Goal: Use online tool/utility: Utilize a website feature to perform a specific function

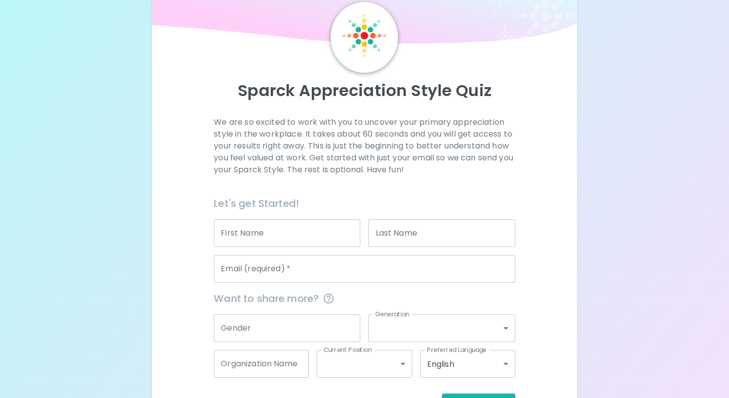
scroll to position [73, 0]
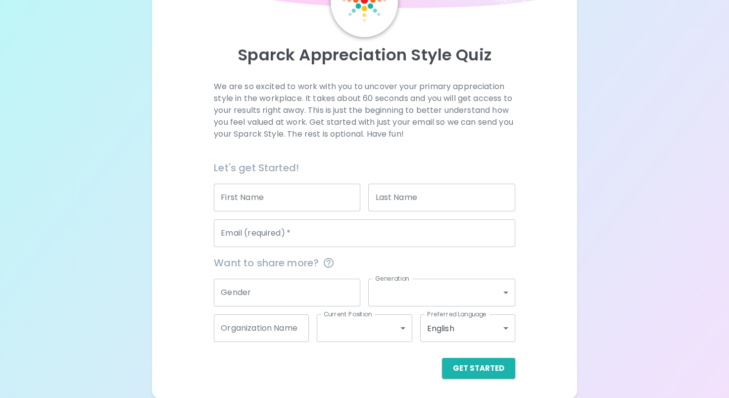
click at [273, 237] on input "Email (required)   *" at bounding box center [364, 233] width 301 height 28
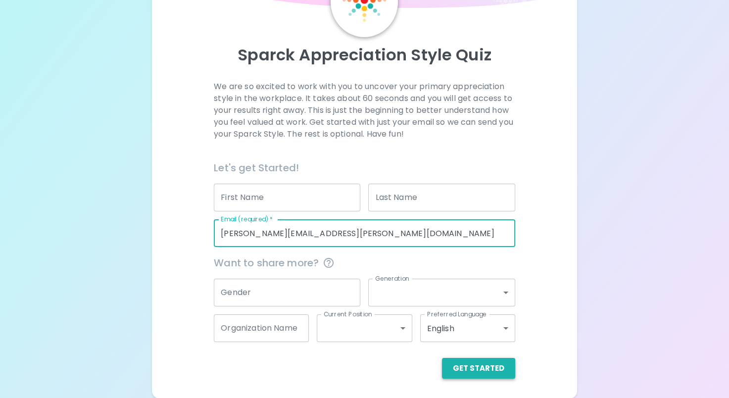
type input "[PERSON_NAME][EMAIL_ADDRESS][PERSON_NAME][DOMAIN_NAME]"
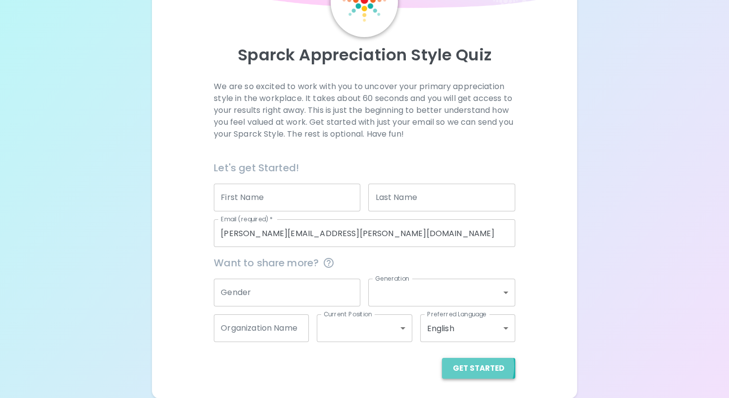
click at [471, 366] on button "Get Started" at bounding box center [478, 368] width 73 height 21
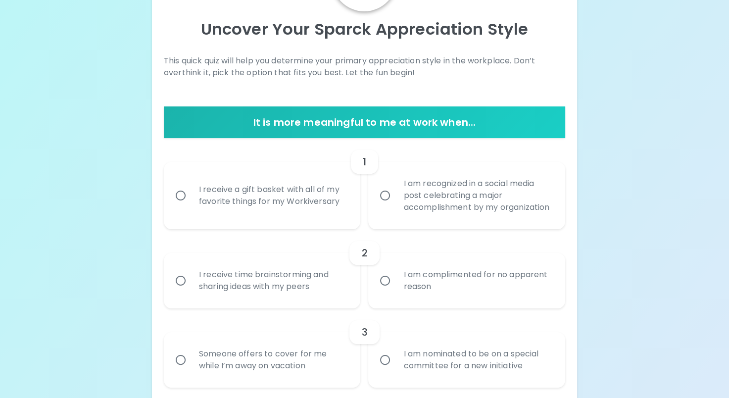
scroll to position [111, 0]
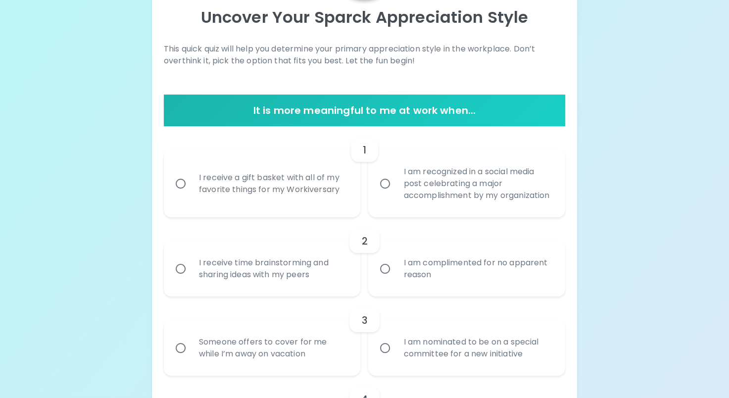
click at [179, 189] on input "I receive a gift basket with all of my favorite things for my Workiversary" at bounding box center [180, 183] width 21 height 21
radio input "true"
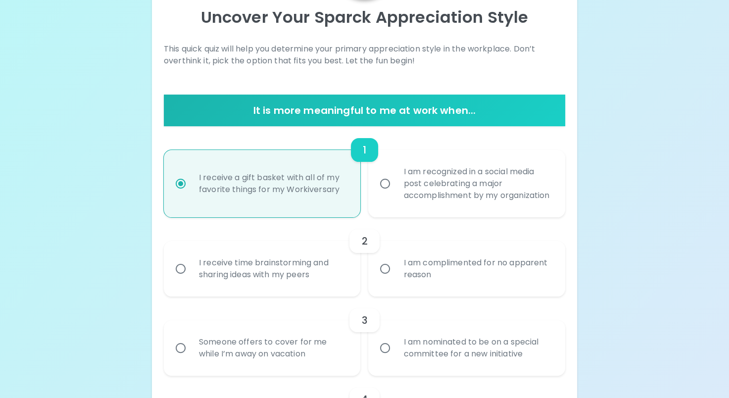
scroll to position [190, 0]
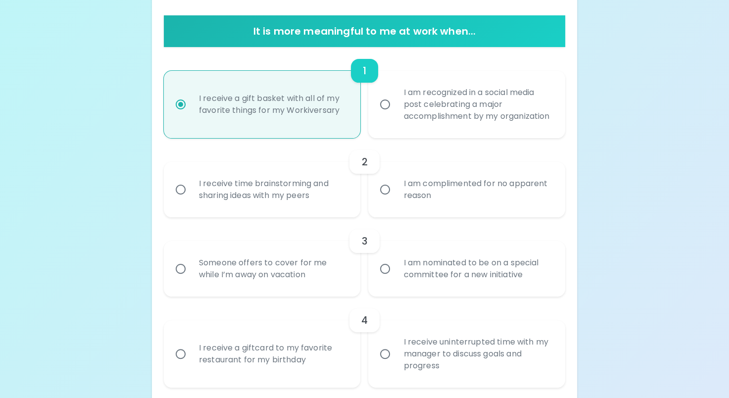
click at [384, 200] on input "I am complimented for no apparent reason" at bounding box center [385, 189] width 21 height 21
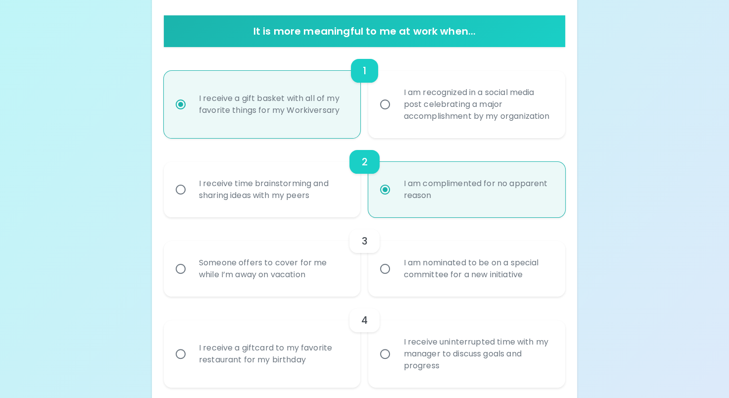
scroll to position [269, 0]
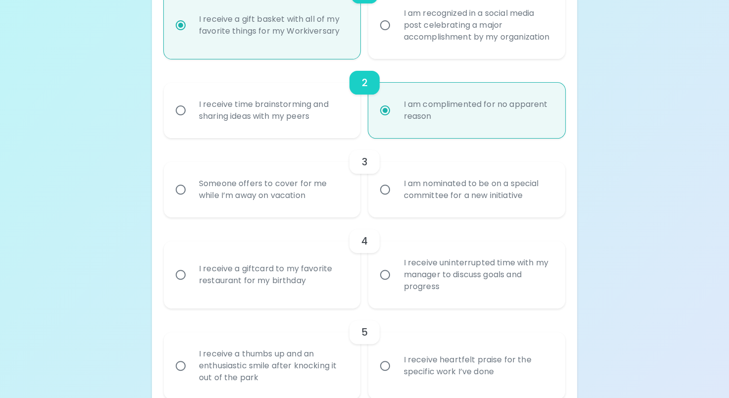
radio input "true"
click at [384, 200] on input "I am nominated to be on a special committee for a new initiative" at bounding box center [385, 189] width 21 height 21
radio input "false"
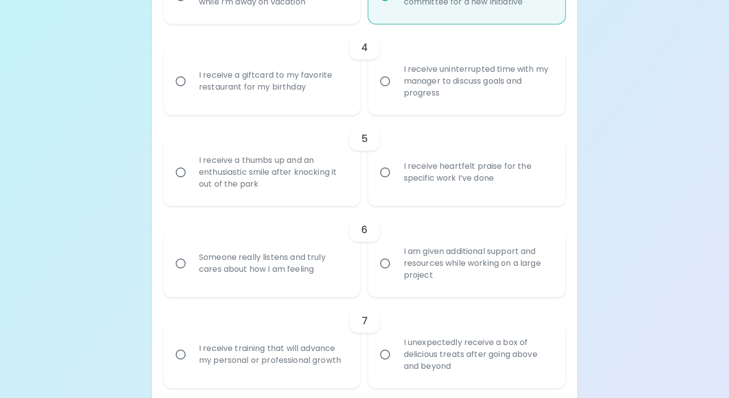
scroll to position [466, 0]
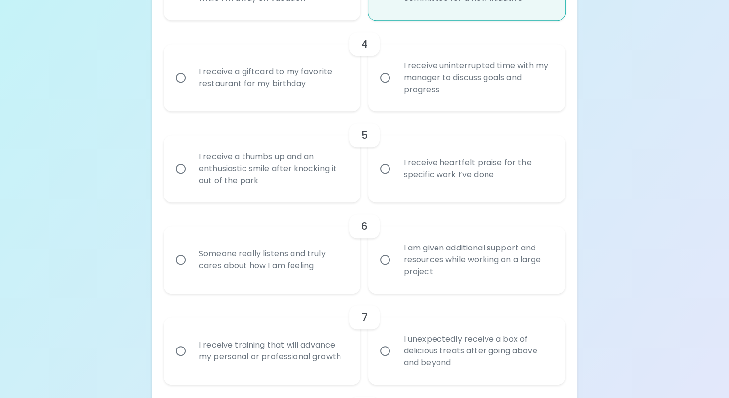
radio input "true"
click at [384, 179] on input "I receive heartfelt praise for the specific work I’ve done" at bounding box center [385, 168] width 21 height 21
radio input "false"
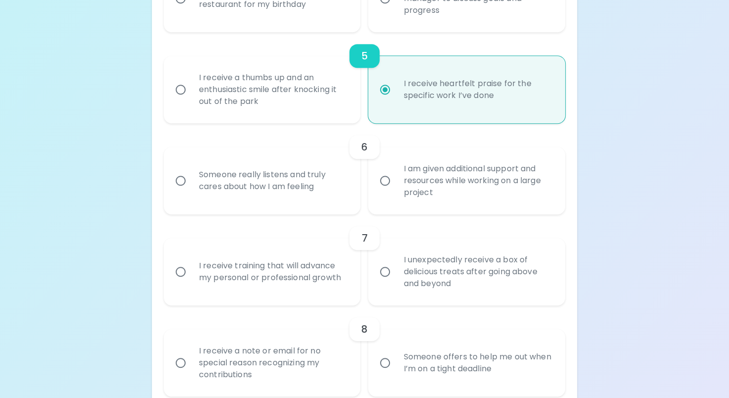
radio input "true"
click at [181, 191] on input "Someone really listens and truly cares about how I am feeling" at bounding box center [180, 180] width 21 height 21
radio input "false"
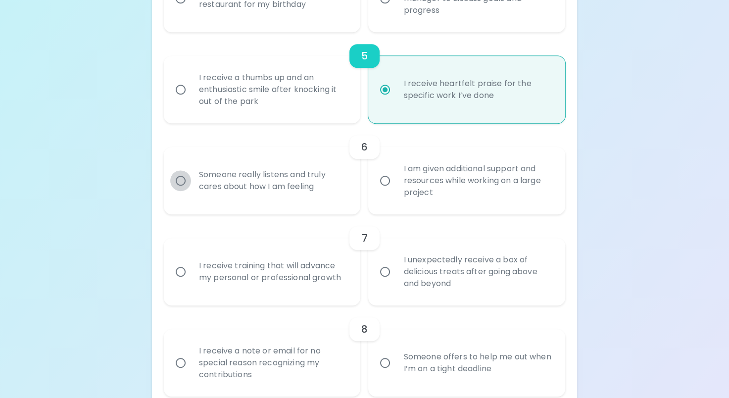
scroll to position [625, 0]
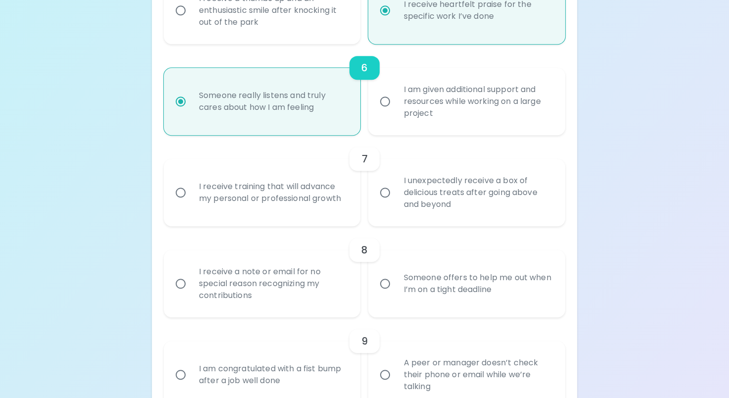
radio input "true"
click at [382, 203] on input "I unexpectedly receive a box of delicious treats after going above and beyond" at bounding box center [385, 192] width 21 height 21
radio input "false"
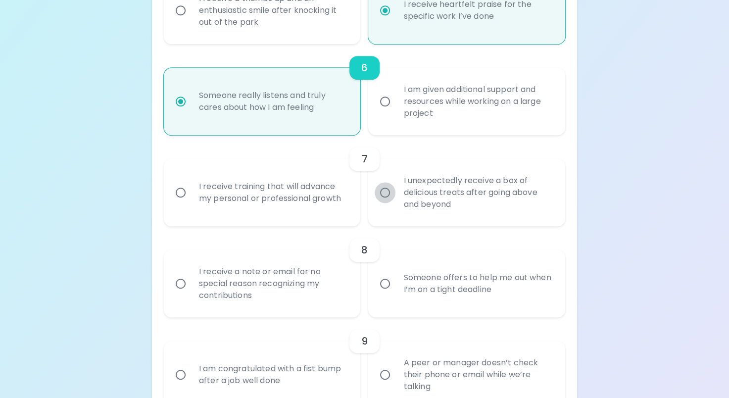
radio input "false"
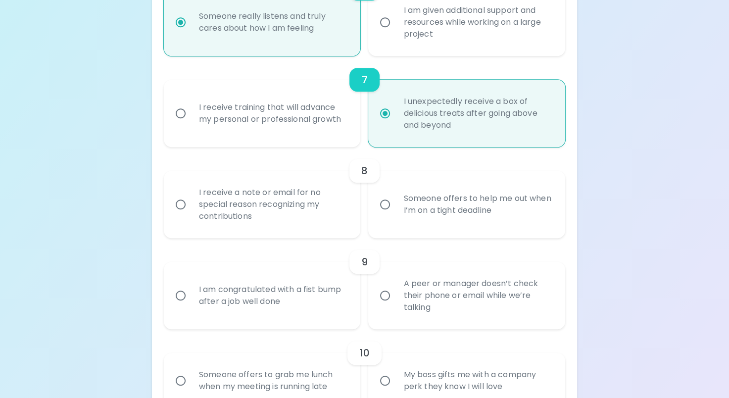
radio input "true"
click at [179, 215] on input "I receive a note or email for no special reason recognizing my contributions" at bounding box center [180, 204] width 21 height 21
radio input "false"
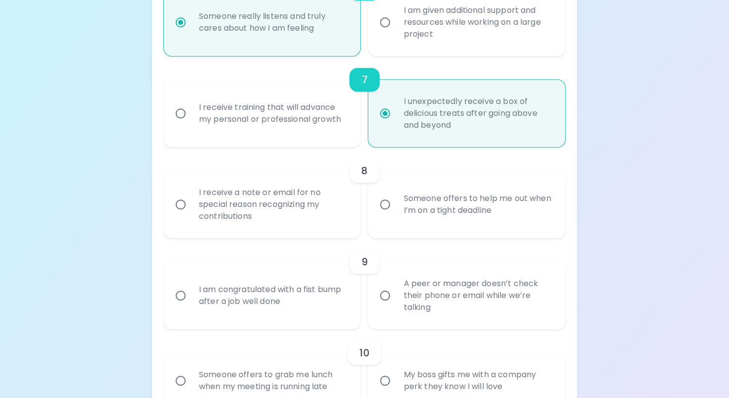
radio input "false"
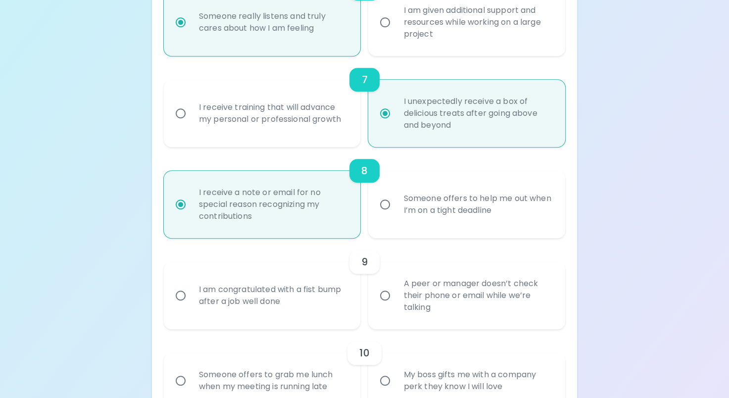
scroll to position [783, 0]
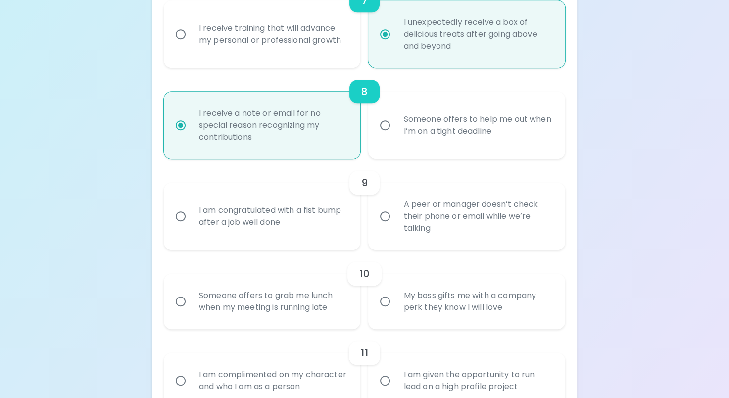
radio input "true"
click at [386, 227] on input "A peer or manager doesn’t check their phone or email while we’re talking" at bounding box center [385, 216] width 21 height 21
radio input "false"
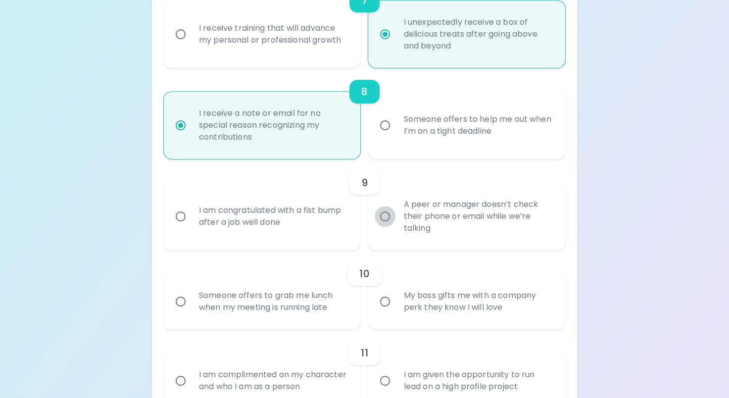
radio input "false"
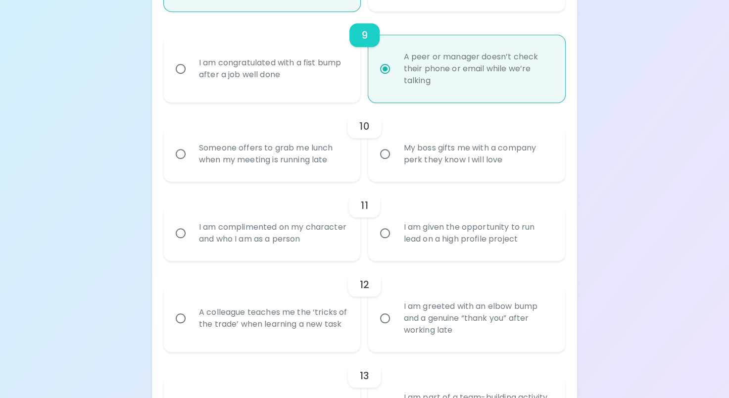
scroll to position [952, 0]
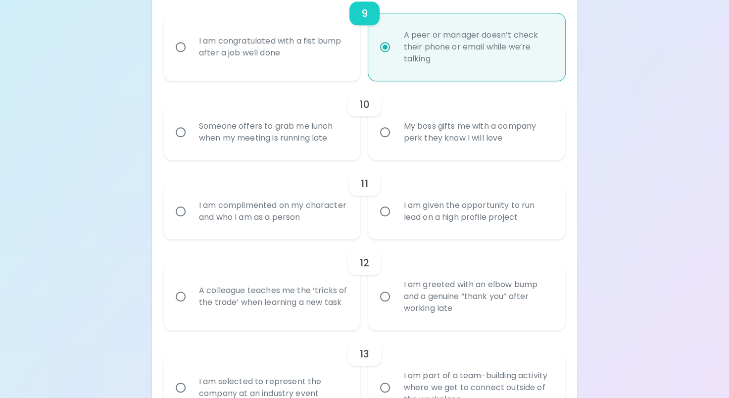
radio input "true"
click at [386, 143] on input "My boss gifts me with a company perk they know I will love" at bounding box center [385, 132] width 21 height 21
radio input "false"
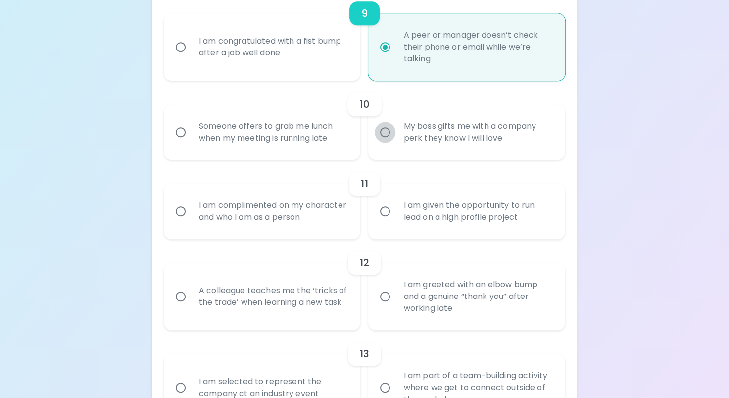
radio input "false"
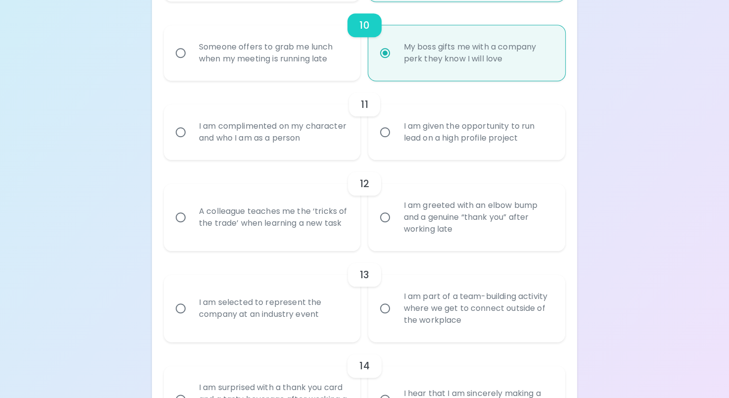
radio input "true"
click at [387, 228] on input "I am greeted with an elbow bump and a genuine “thank you” after working late" at bounding box center [385, 217] width 21 height 21
radio input "false"
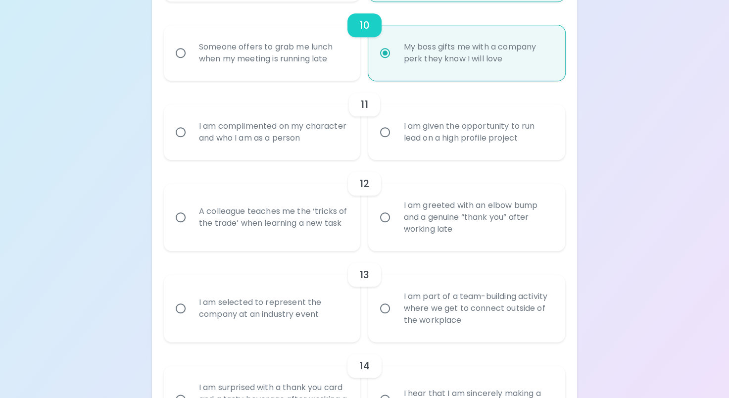
radio input "false"
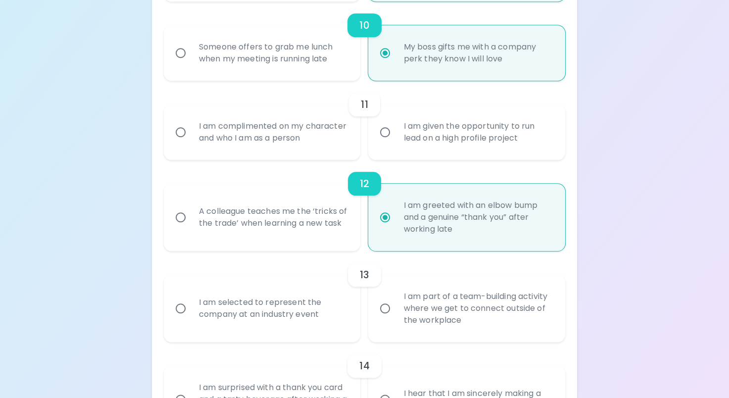
scroll to position [1111, 0]
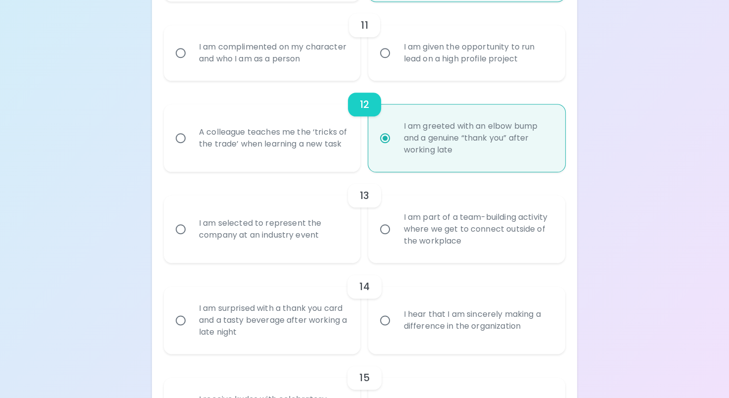
radio input "true"
click at [182, 240] on input "I am selected to represent the company at an industry event" at bounding box center [180, 229] width 21 height 21
radio input "false"
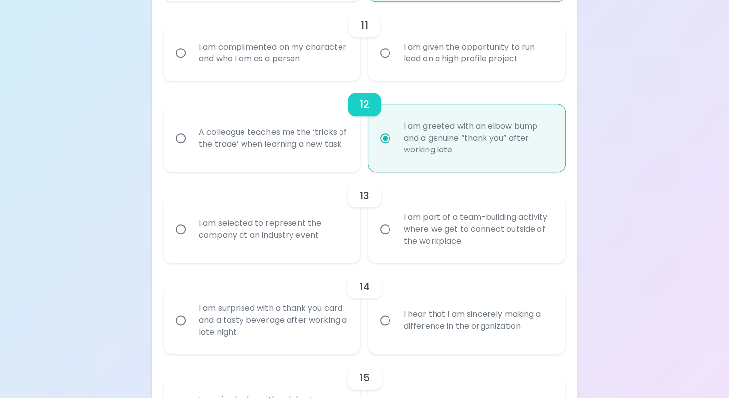
radio input "false"
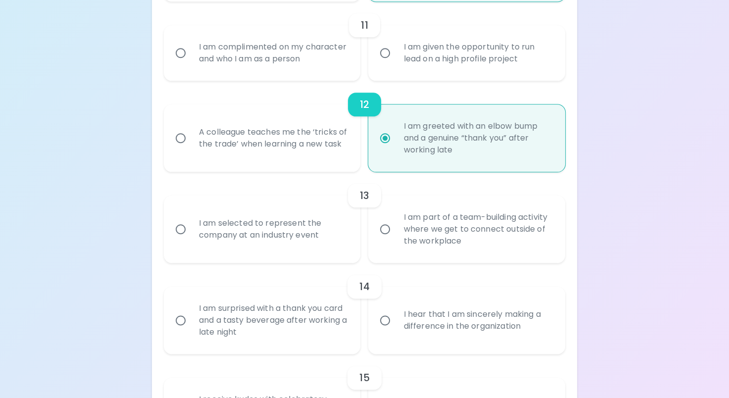
radio input "false"
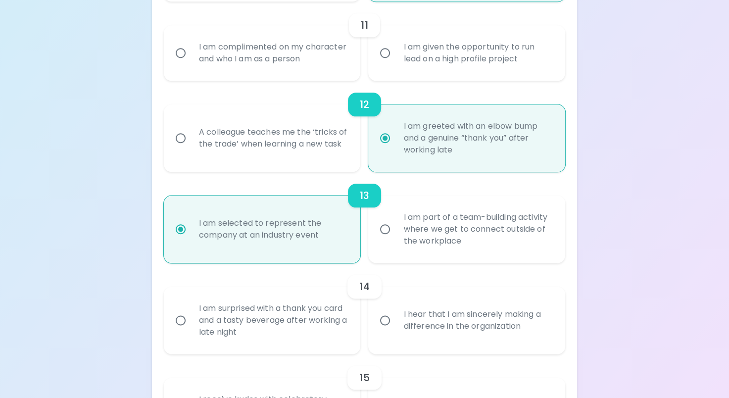
scroll to position [1190, 0]
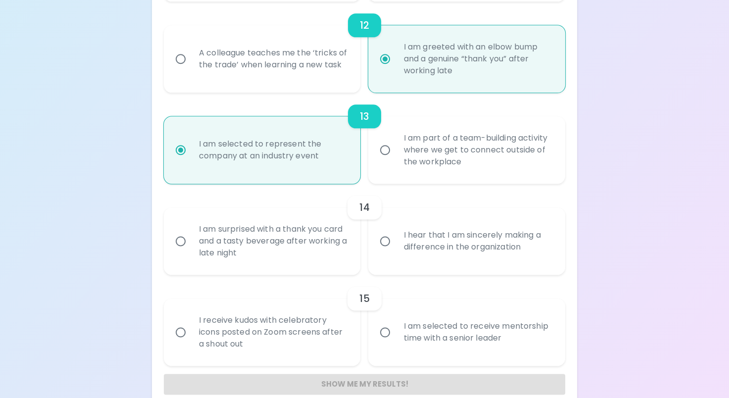
radio input "true"
click at [383, 251] on input "I hear that I am sincerely making a difference in the organization" at bounding box center [385, 241] width 21 height 21
radio input "false"
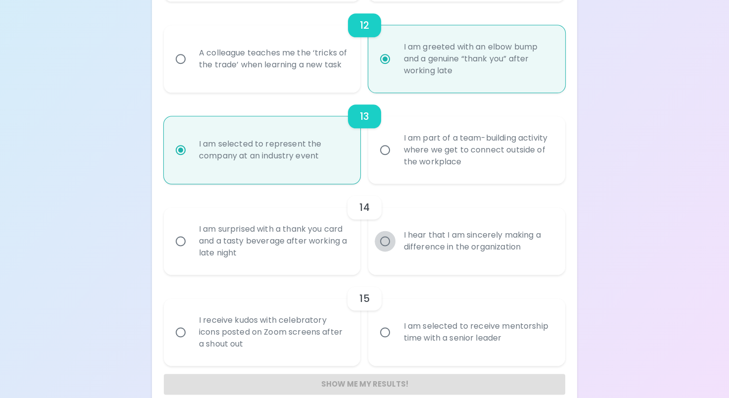
radio input "false"
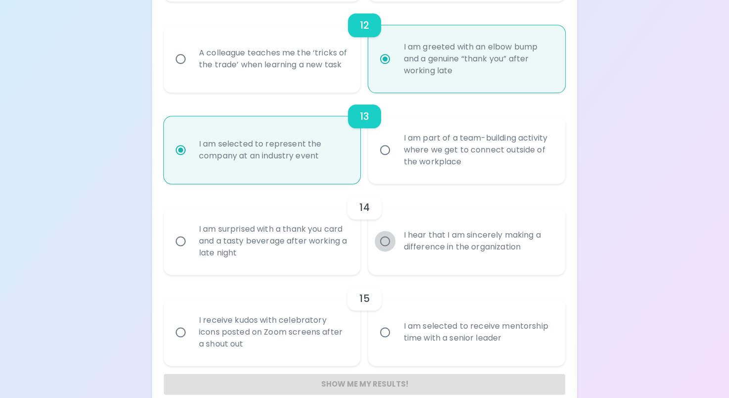
radio input "false"
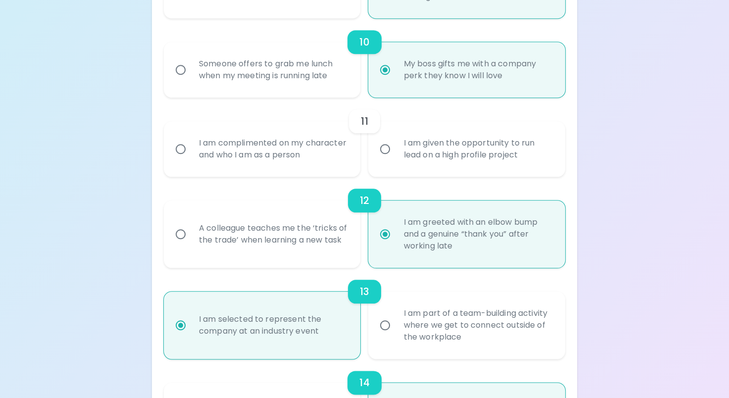
scroll to position [1017, 0]
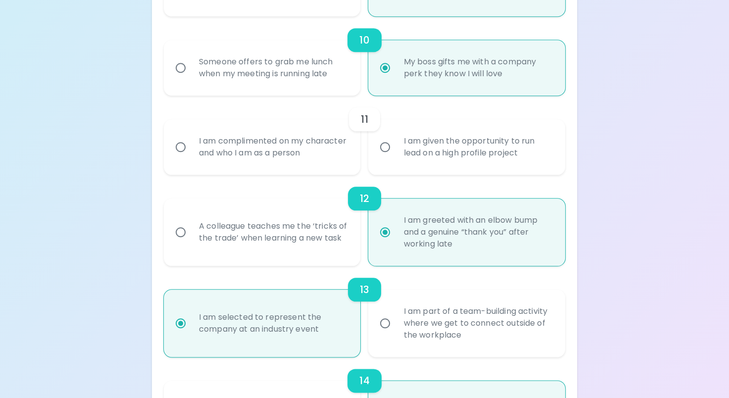
radio input "true"
click at [185, 157] on input "I am complimented on my character and who I am as a person" at bounding box center [180, 147] width 21 height 21
radio input "false"
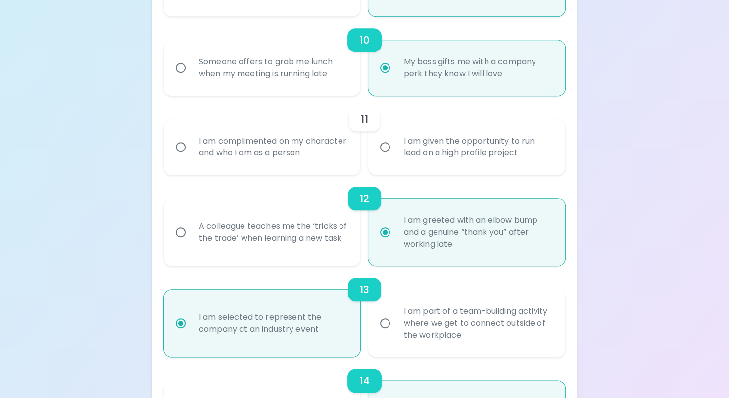
radio input "false"
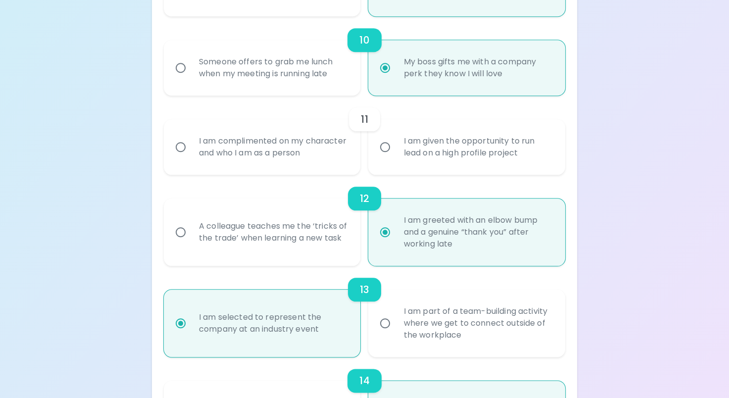
radio input "false"
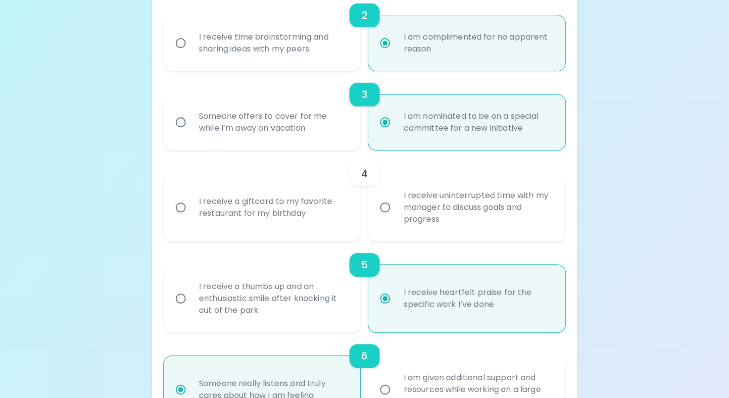
scroll to position [333, 0]
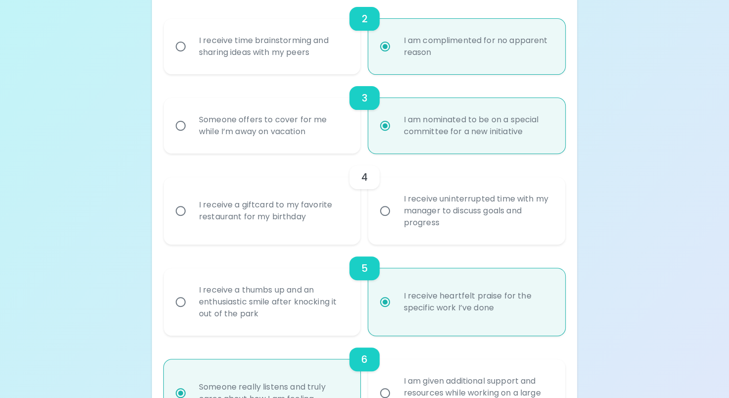
radio input "true"
click at [180, 221] on input "I receive a giftcard to my favorite restaurant for my birthday" at bounding box center [180, 210] width 21 height 21
radio input "false"
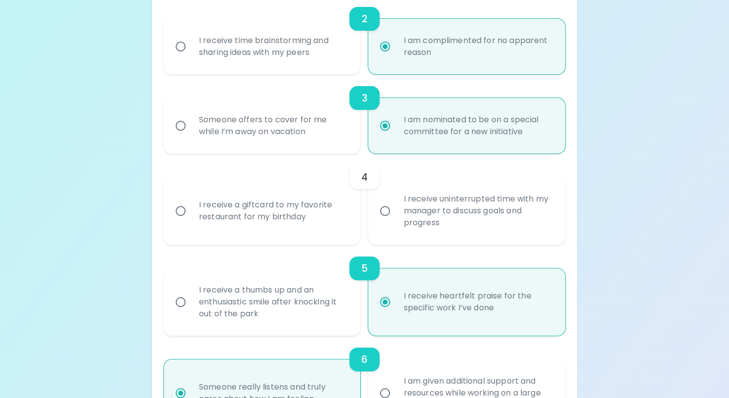
radio input "false"
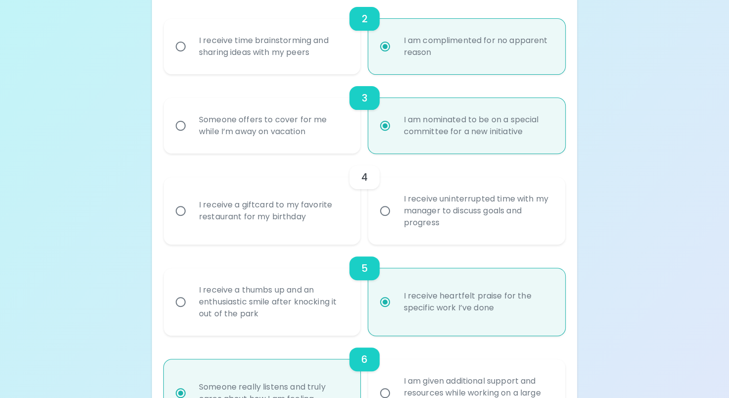
radio input "false"
radio input "true"
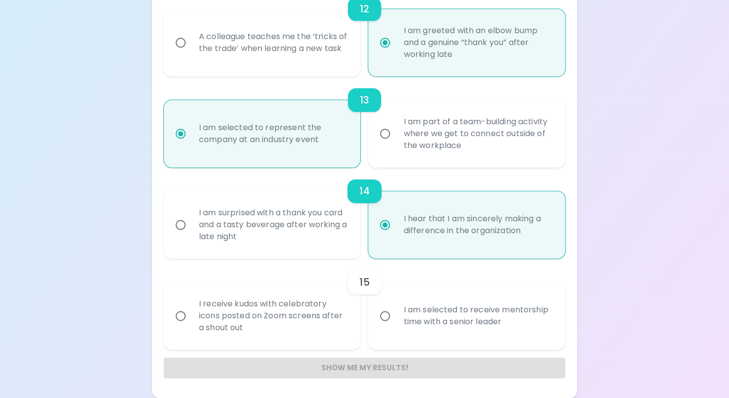
scroll to position [1218, 0]
radio input "true"
click at [178, 317] on input "I receive kudos with celebratory icons posted on Zoom screens after a shout out" at bounding box center [180, 315] width 21 height 21
radio input "false"
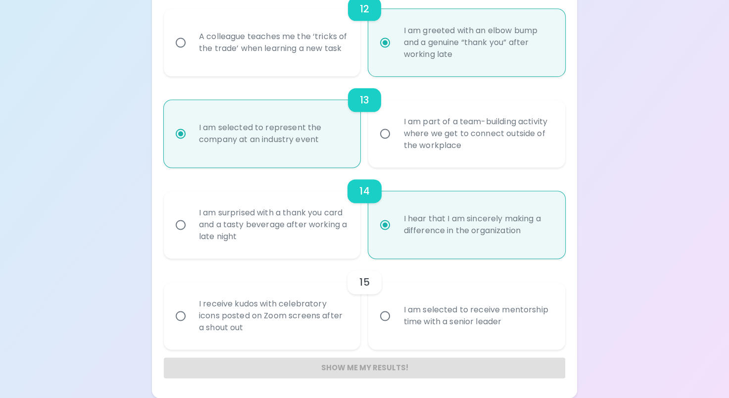
radio input "false"
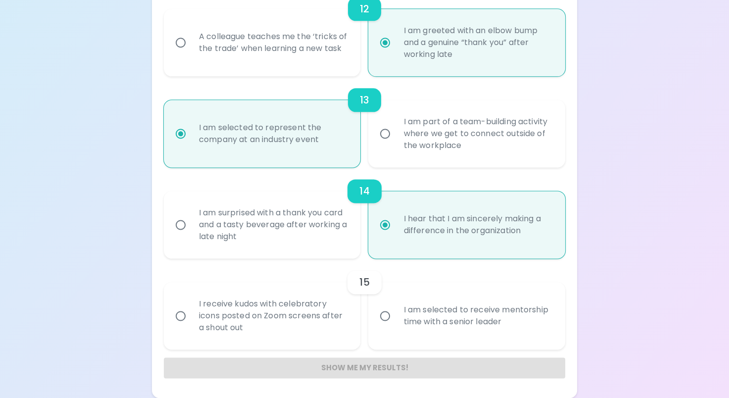
radio input "false"
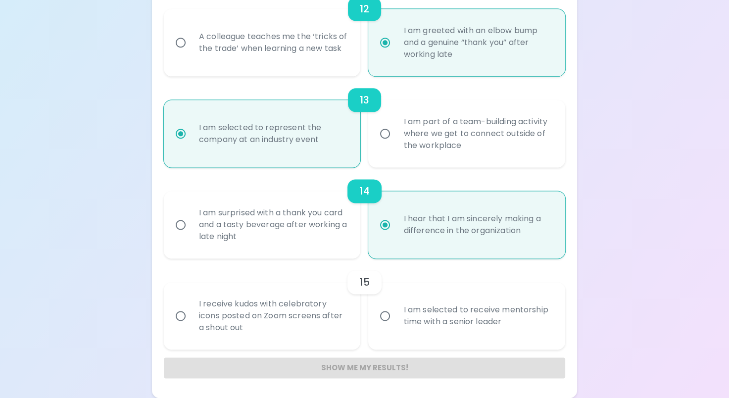
radio input "true"
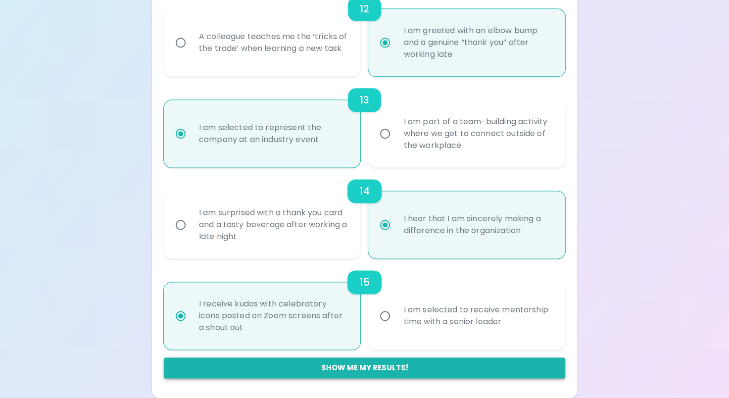
radio input "true"
click at [371, 368] on button "Show me my results!" at bounding box center [364, 367] width 401 height 21
radio input "false"
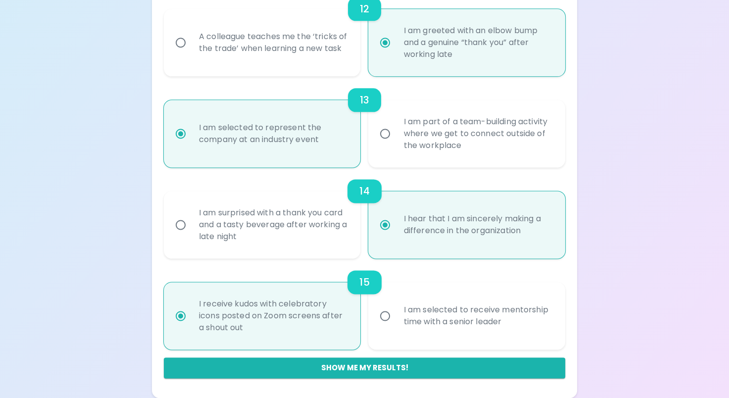
radio input "false"
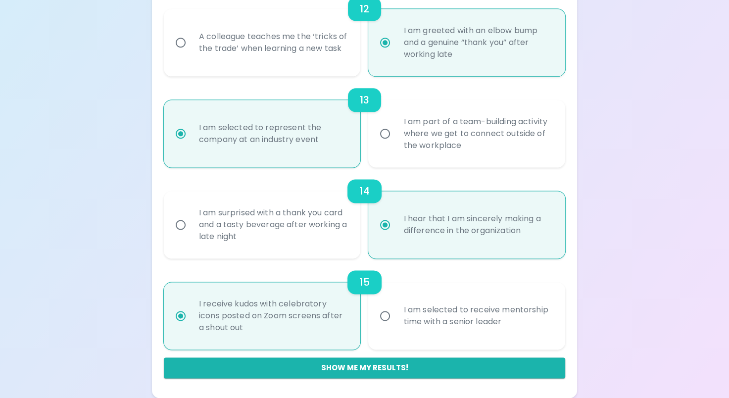
radio input "false"
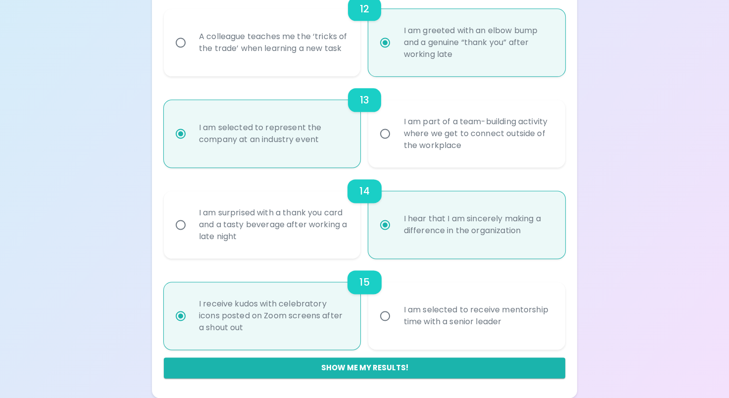
radio input "false"
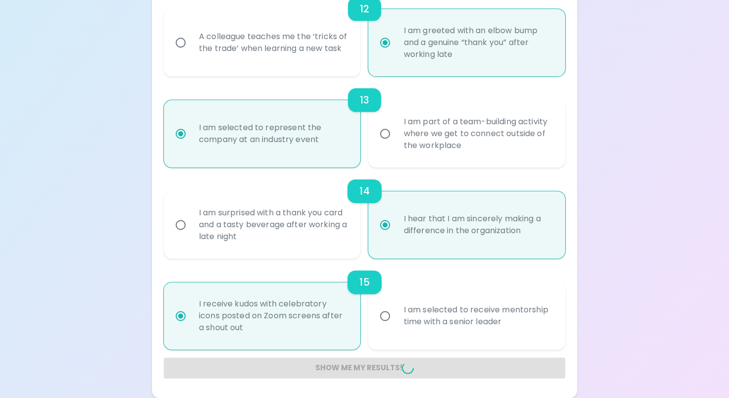
radio input "false"
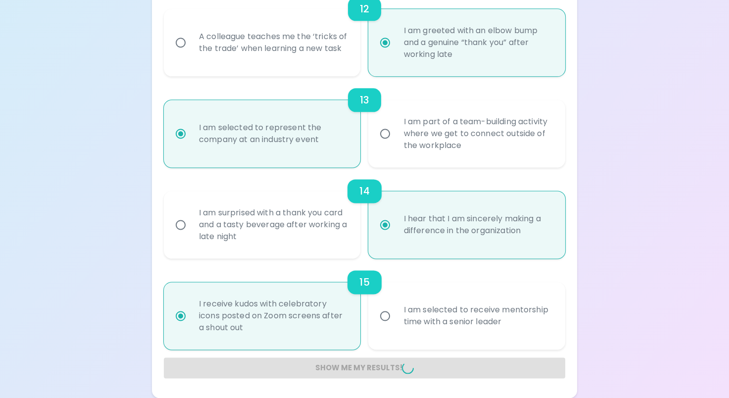
radio input "false"
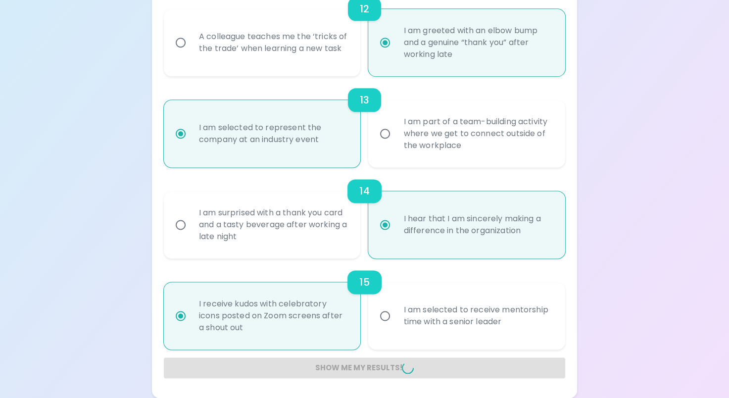
radio input "false"
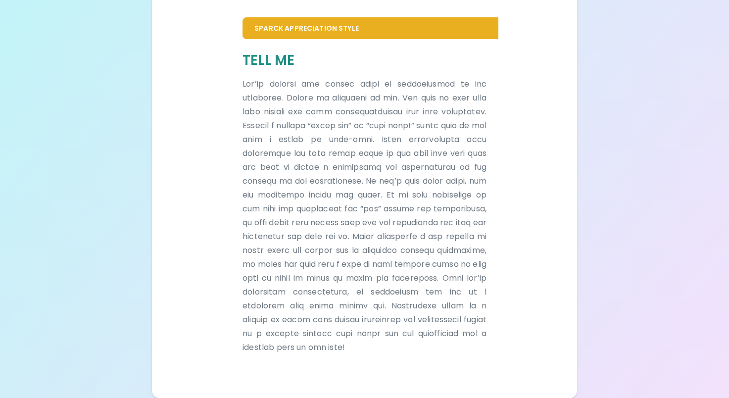
scroll to position [226, 0]
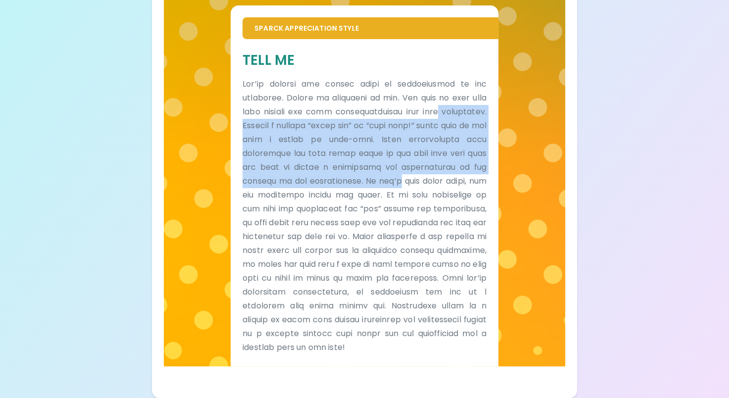
drag, startPoint x: 729, startPoint y: 166, endPoint x: 745, endPoint y: 101, distance: 67.2
click at [729, 101] on html "Your Sparck Appreciation Style Results Check your email for the full results! D…" at bounding box center [364, 93] width 729 height 610
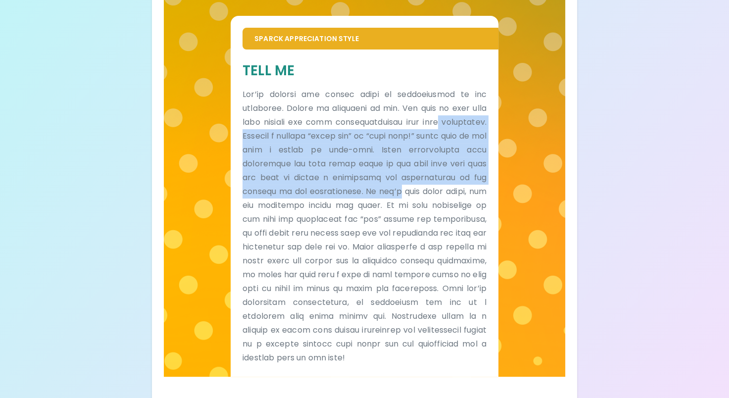
scroll to position [215, 0]
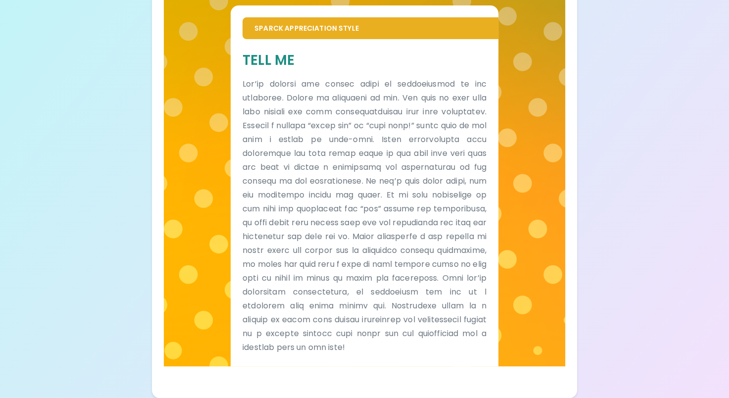
click at [461, 232] on p at bounding box center [365, 215] width 244 height 277
